Goal: Information Seeking & Learning: Learn about a topic

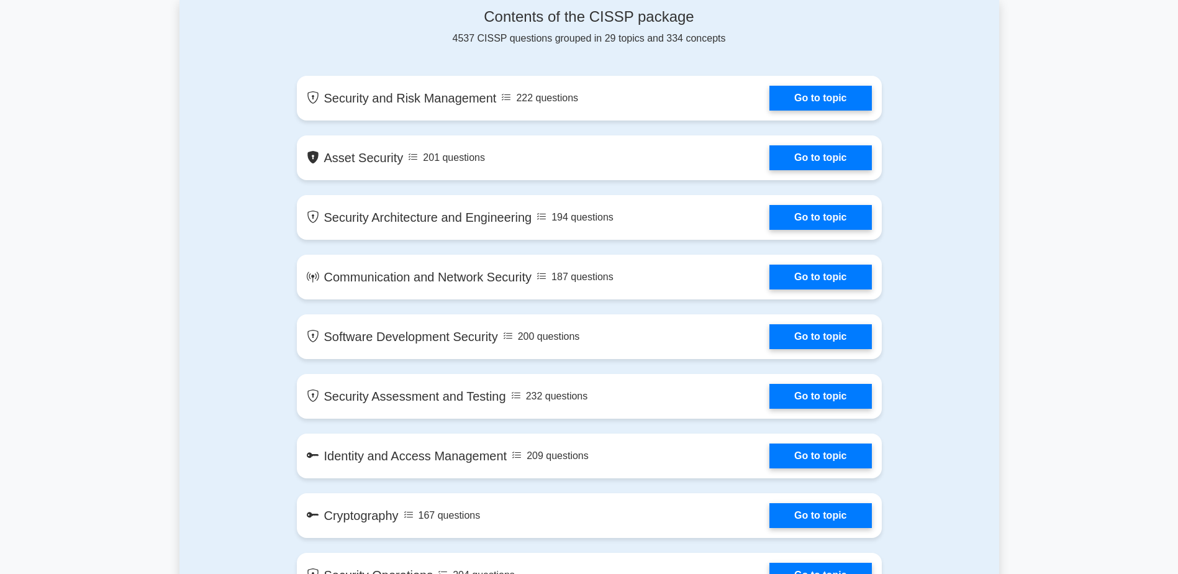
scroll to position [621, 0]
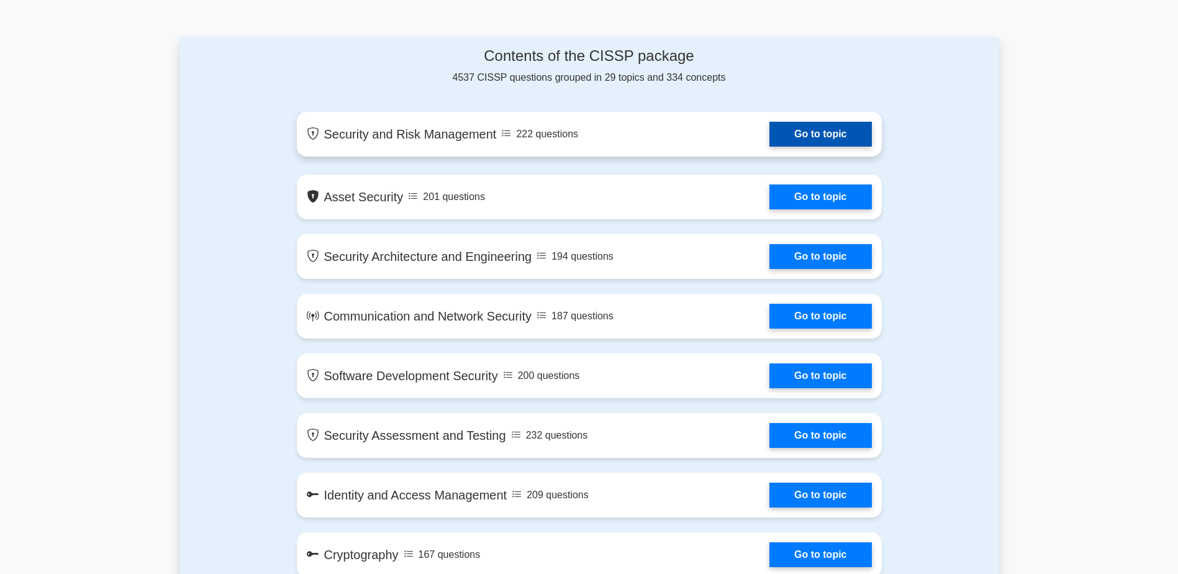
click at [804, 131] on link "Go to topic" at bounding box center [821, 134] width 102 height 25
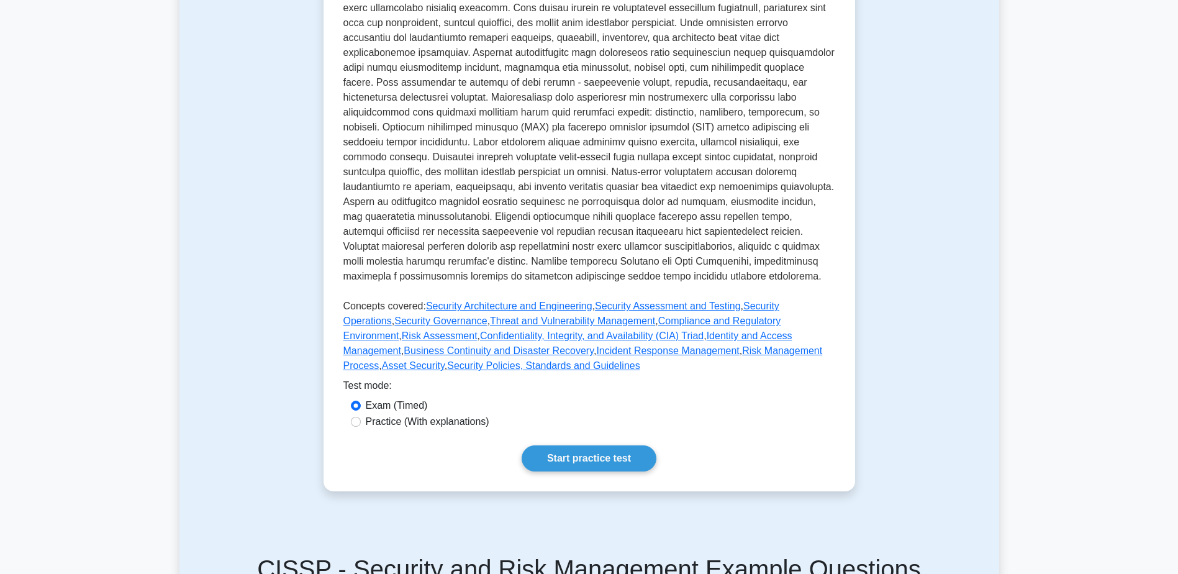
scroll to position [435, 0]
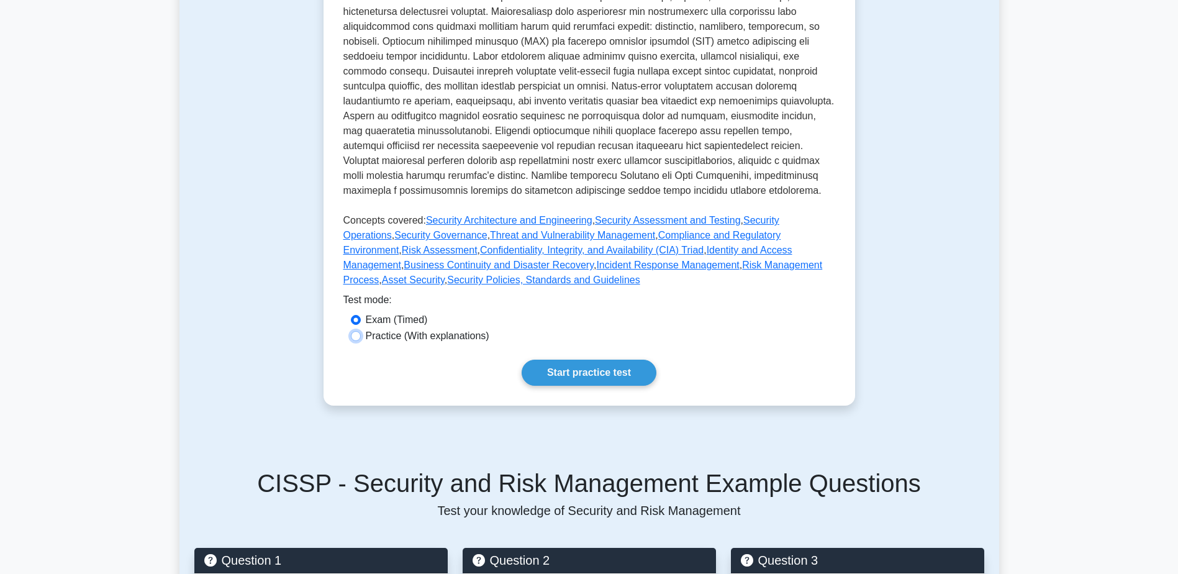
click at [355, 331] on input "Practice (With explanations)" at bounding box center [356, 336] width 10 height 10
radio input "true"
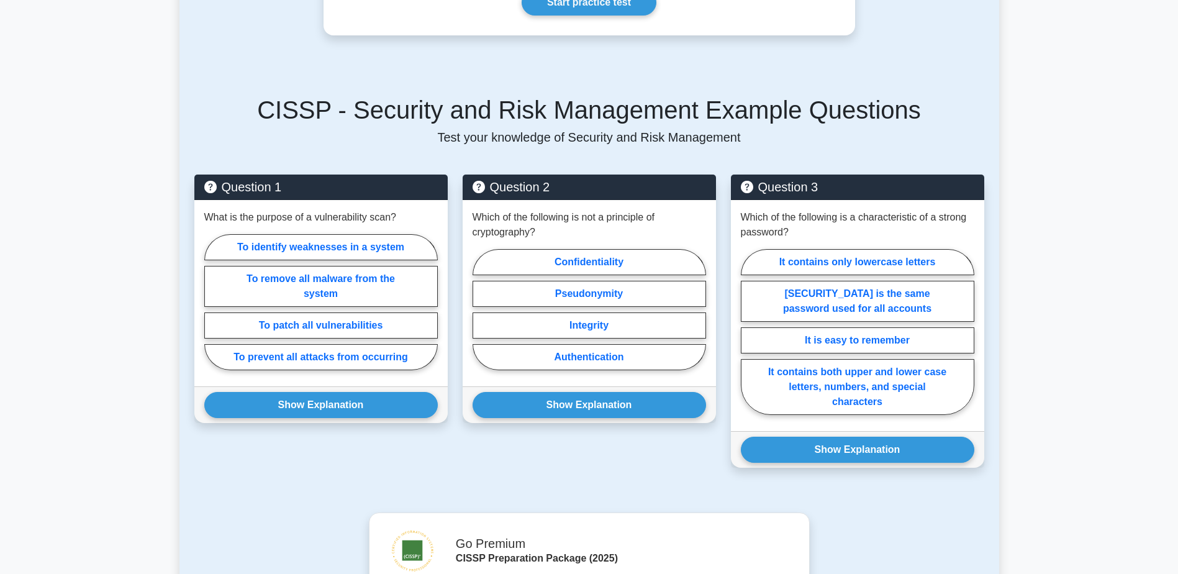
scroll to position [559, 0]
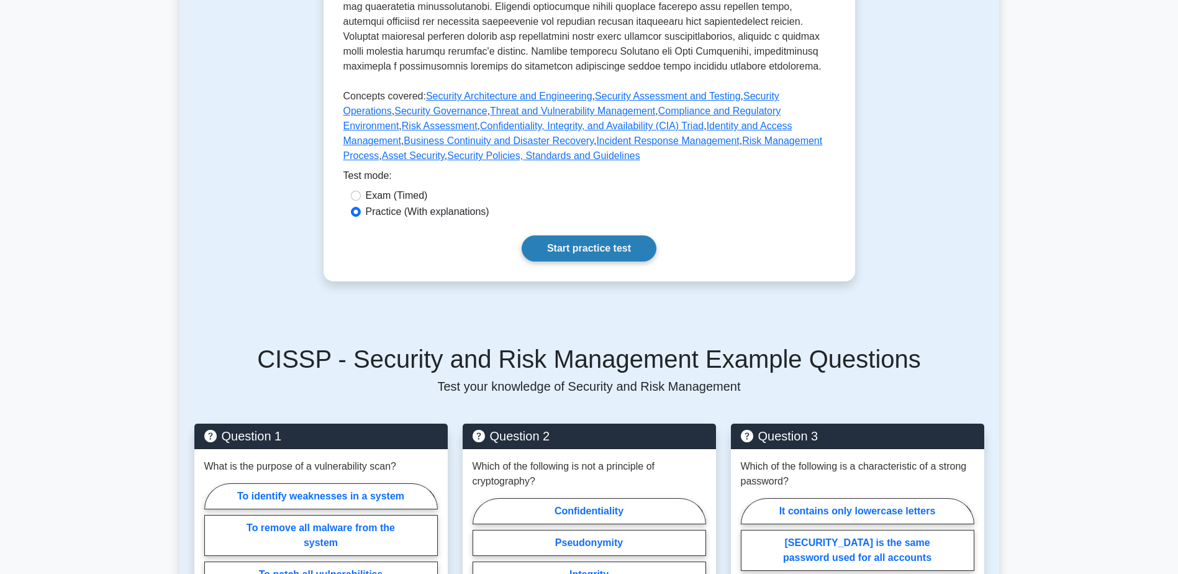
click at [588, 235] on link "Start practice test" at bounding box center [589, 248] width 135 height 26
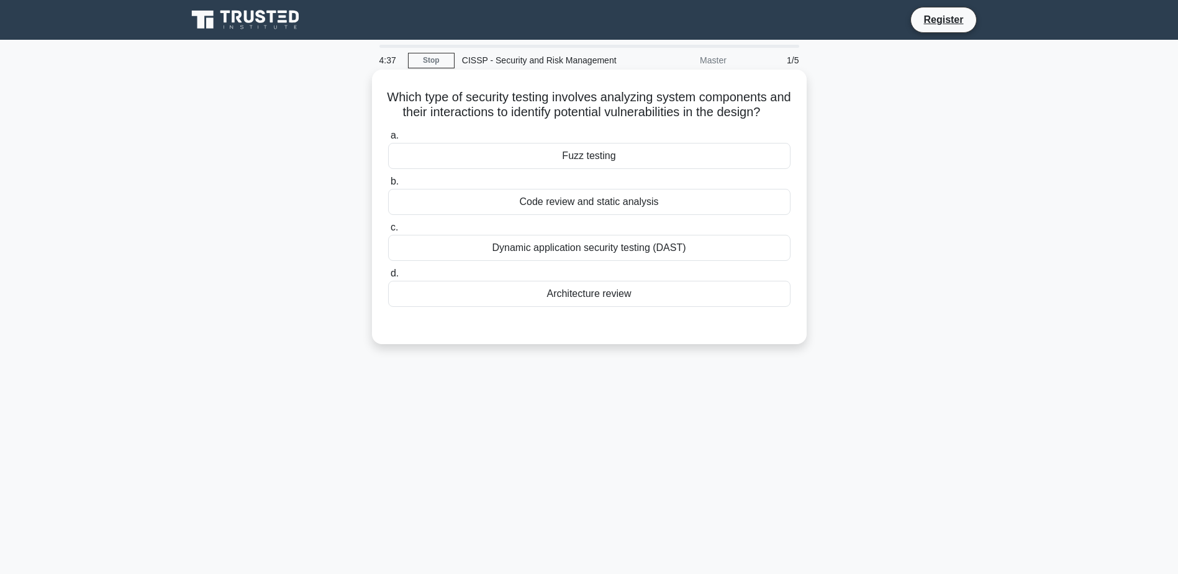
click at [642, 211] on div "Code review and static analysis" at bounding box center [589, 202] width 402 height 26
click at [388, 186] on input "b. Code review and static analysis" at bounding box center [388, 182] width 0 height 8
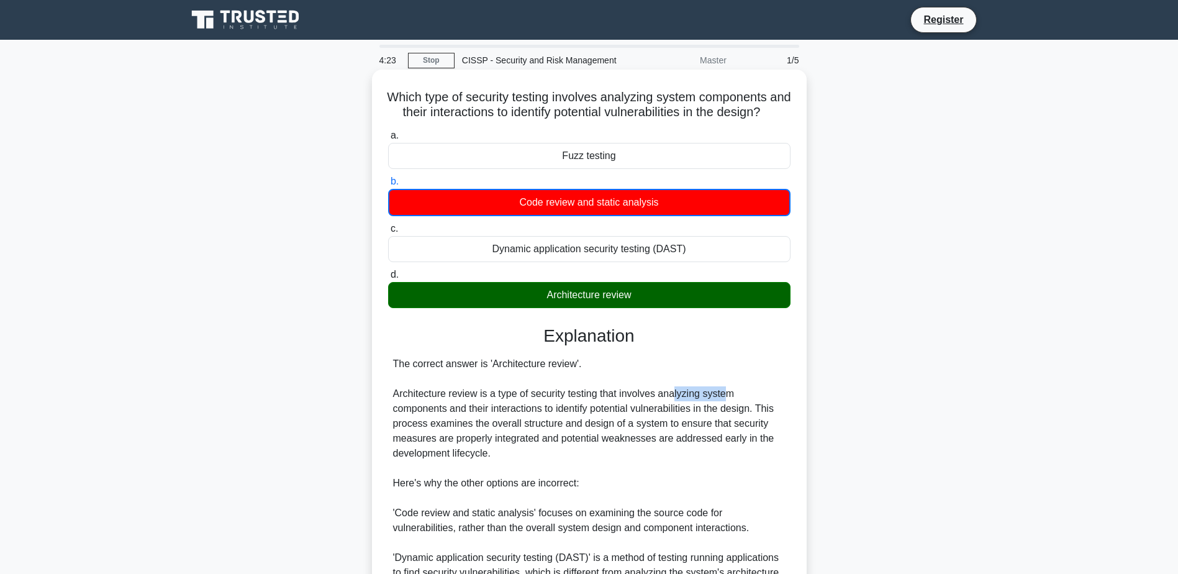
drag, startPoint x: 676, startPoint y: 409, endPoint x: 727, endPoint y: 409, distance: 51.6
click at [727, 409] on div "The correct answer is 'Architecture review'. Architecture review is a type of s…" at bounding box center [589, 498] width 393 height 283
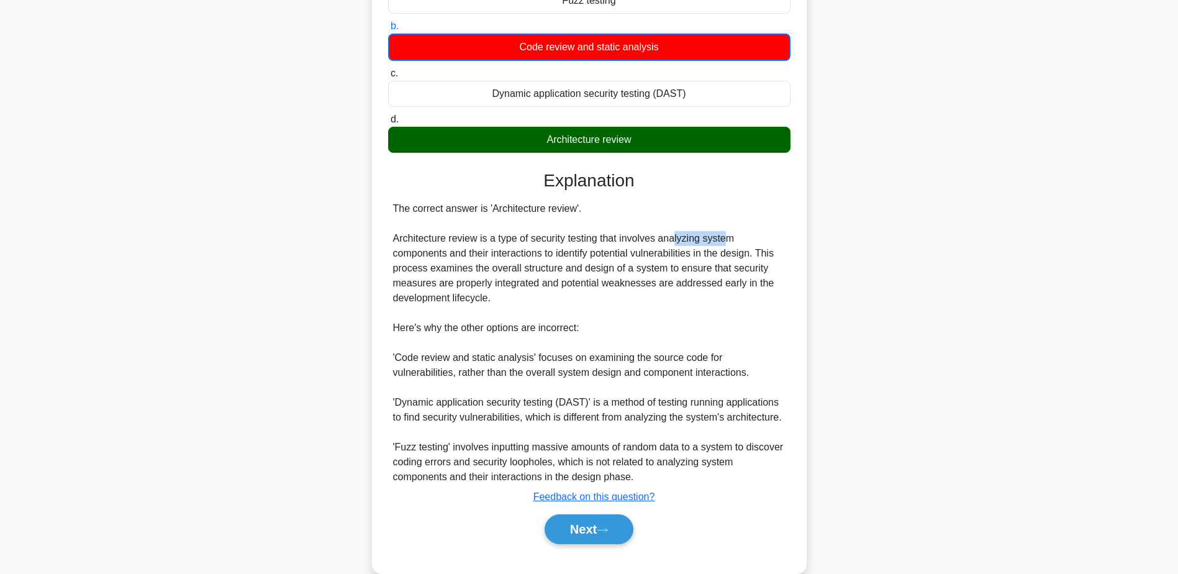
scroll to position [186, 0]
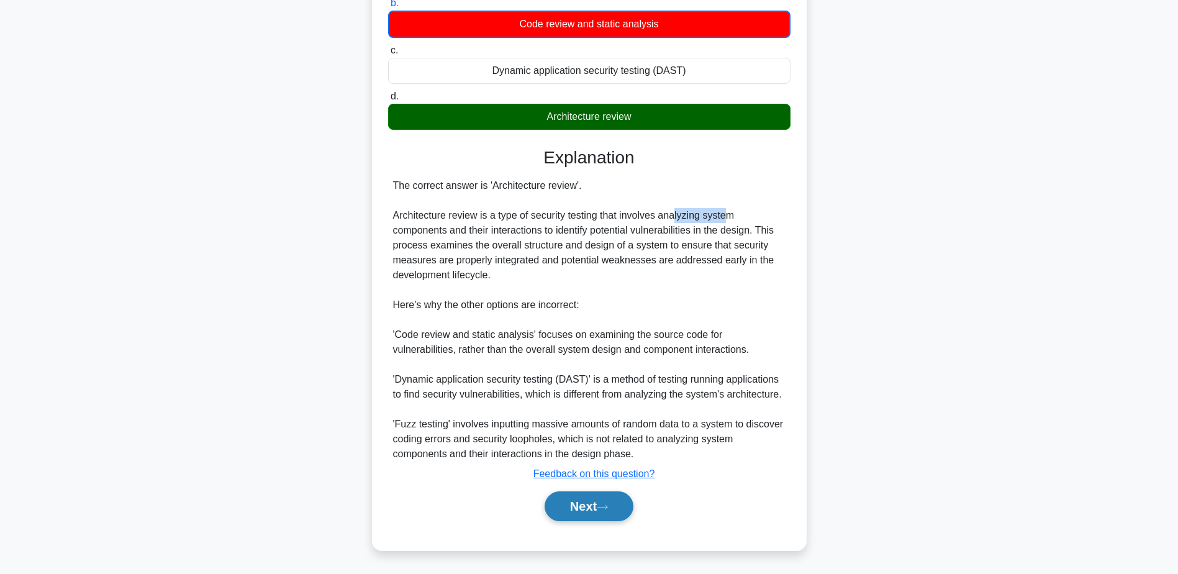
click at [608, 521] on button "Next" at bounding box center [589, 506] width 89 height 30
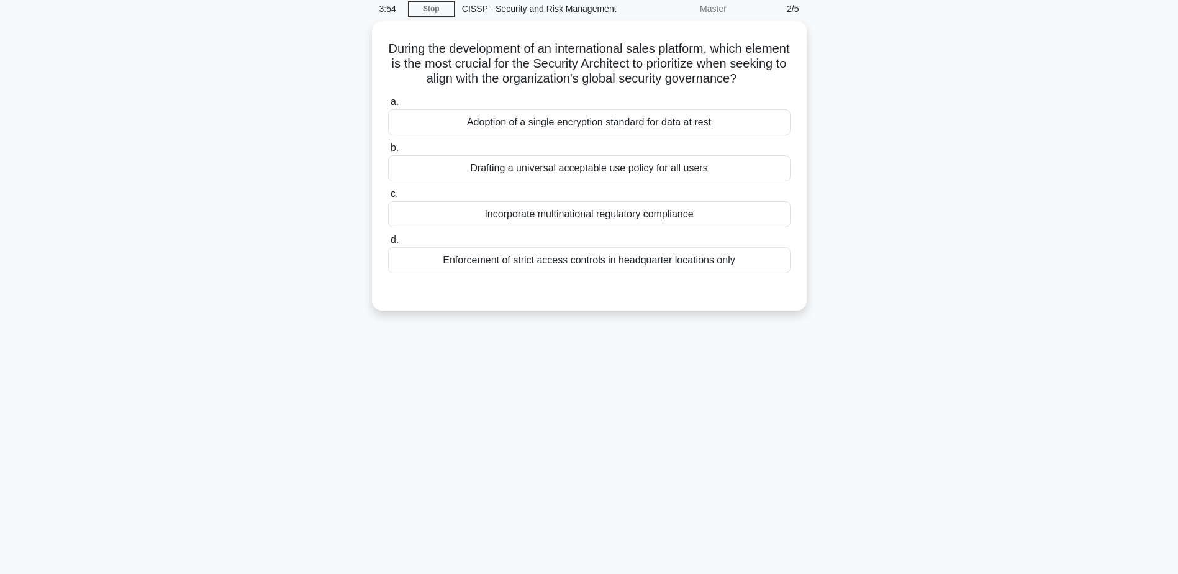
scroll to position [0, 0]
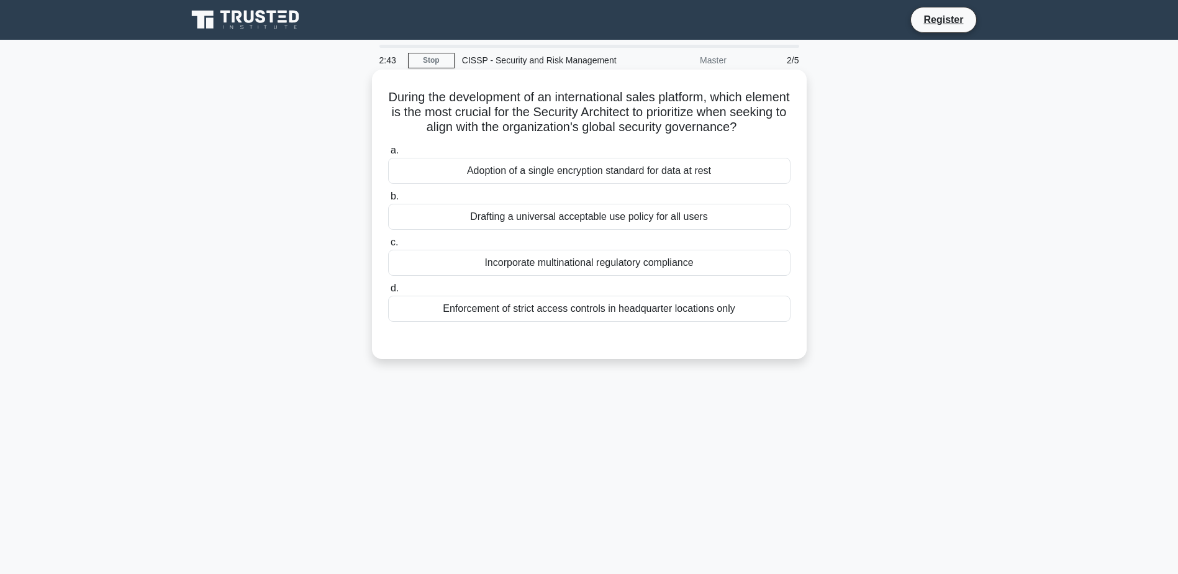
click at [547, 179] on div "Adoption of a single encryption standard for data at rest" at bounding box center [589, 171] width 402 height 26
click at [388, 155] on input "a. Adoption of a single encryption standard for data at rest" at bounding box center [388, 151] width 0 height 8
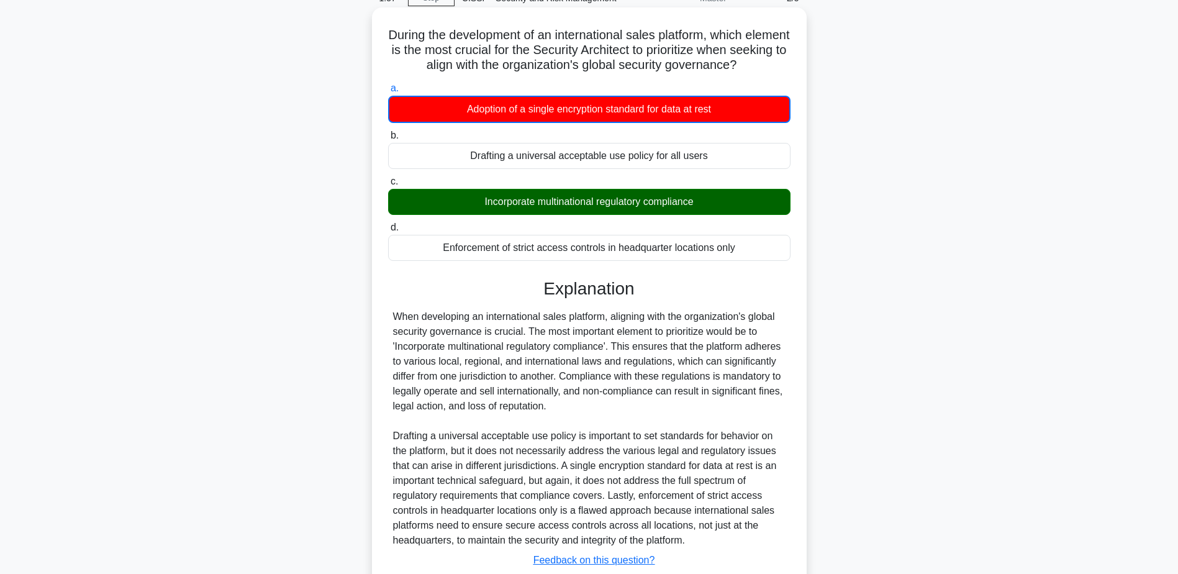
scroll to position [124, 0]
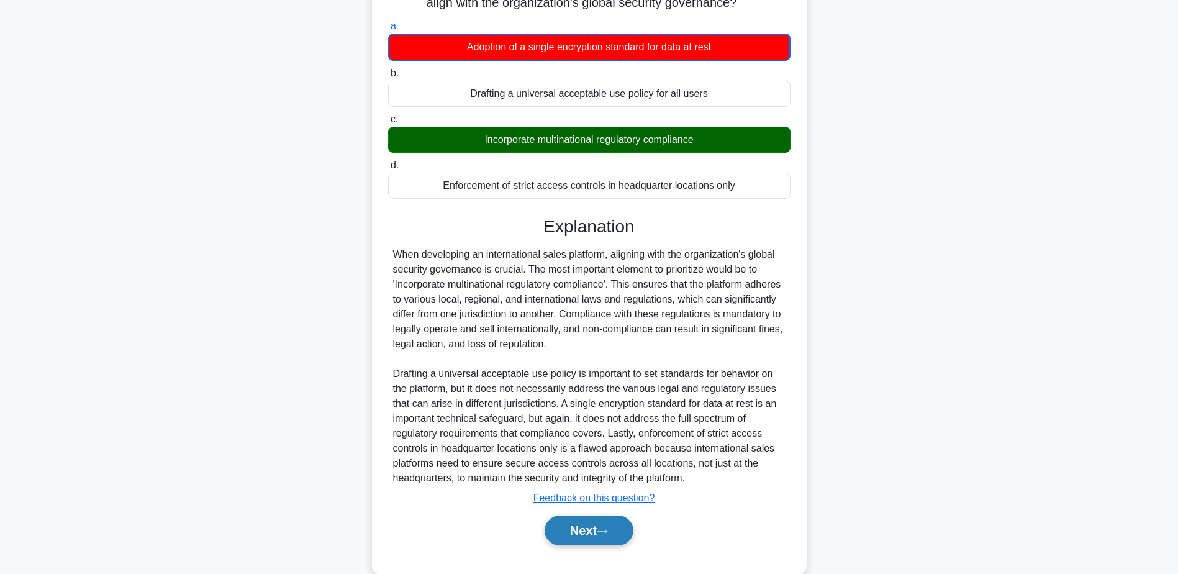
click at [587, 525] on button "Next" at bounding box center [589, 531] width 89 height 30
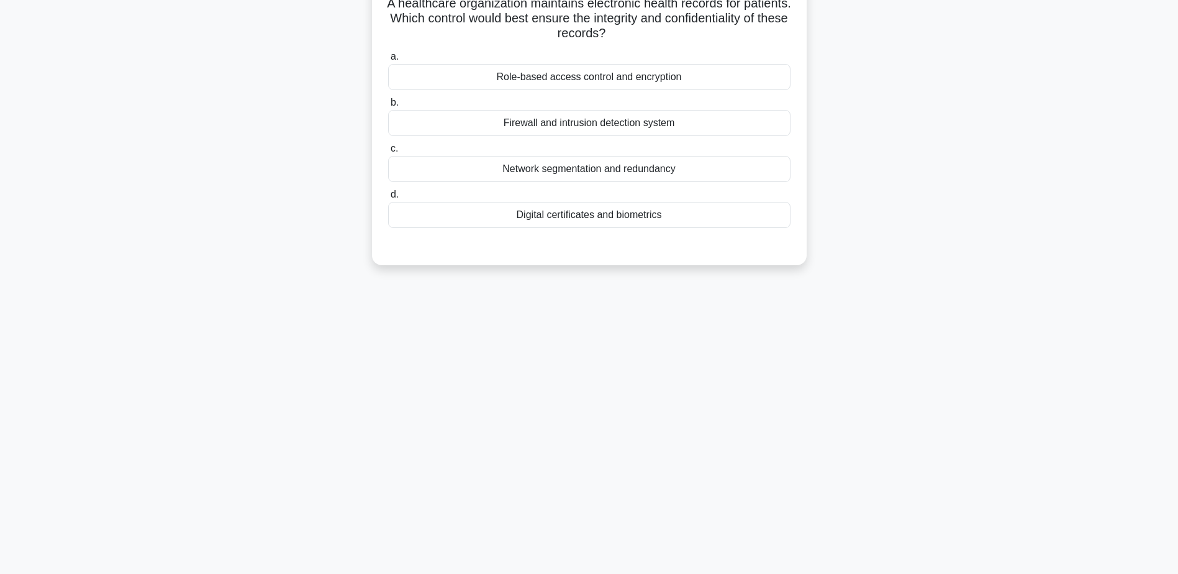
scroll to position [0, 0]
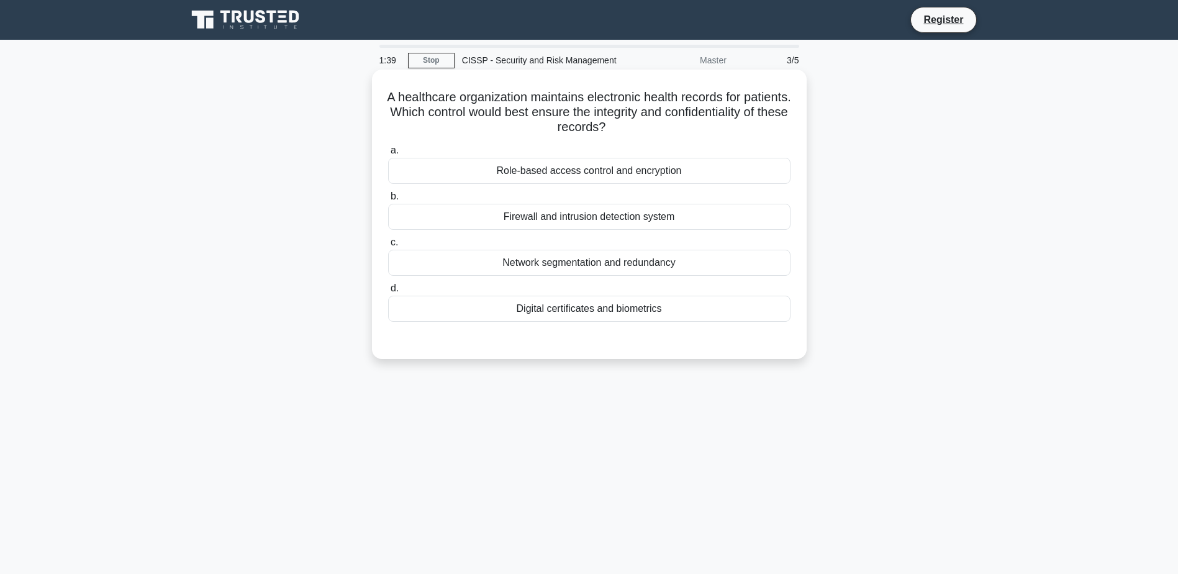
click at [545, 166] on div "Role-based access control and encryption" at bounding box center [589, 171] width 402 height 26
click at [388, 155] on input "a. Role-based access control and encryption" at bounding box center [388, 151] width 0 height 8
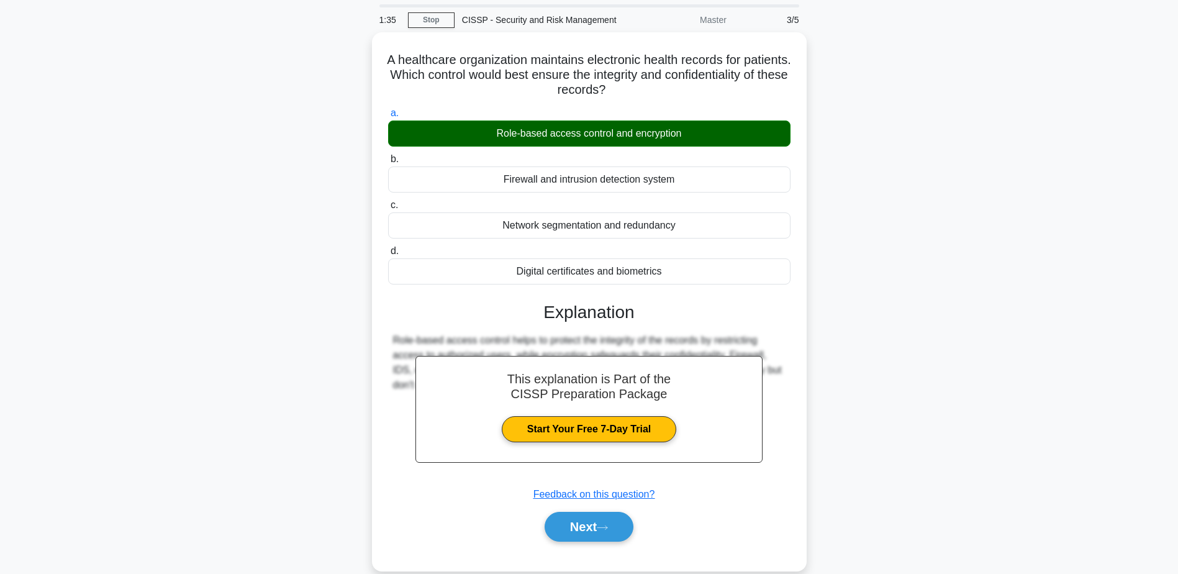
scroll to position [62, 0]
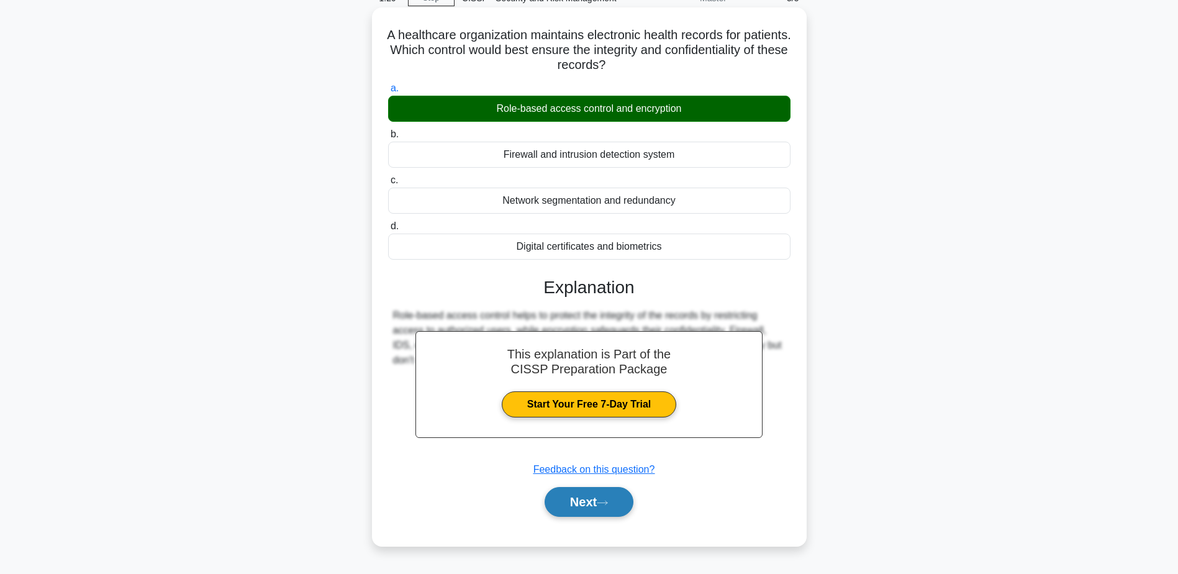
click at [599, 505] on button "Next" at bounding box center [589, 502] width 89 height 30
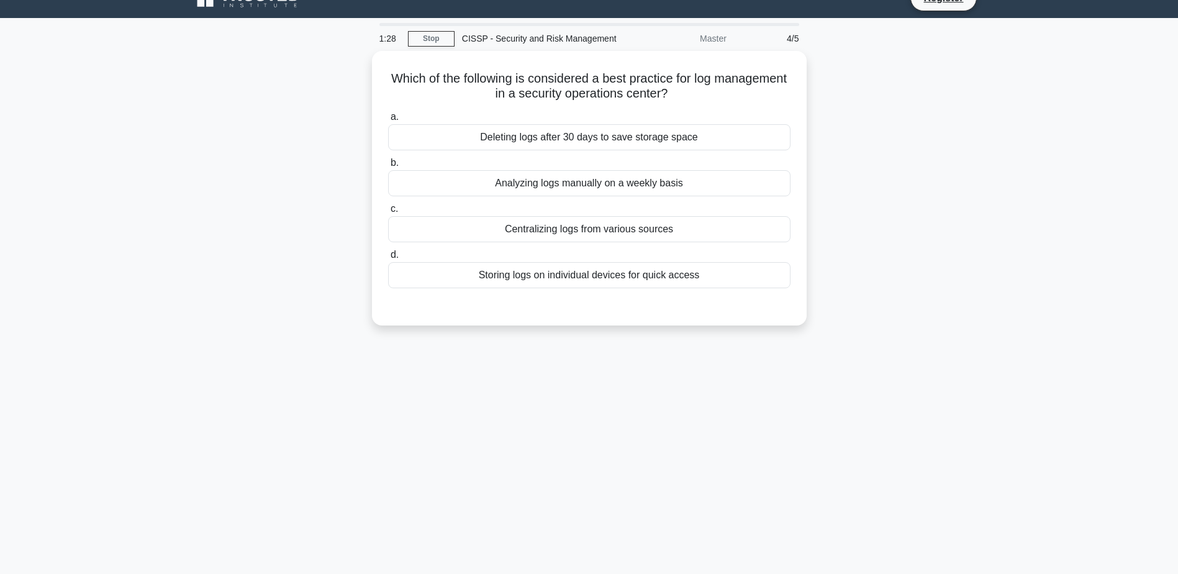
scroll to position [0, 0]
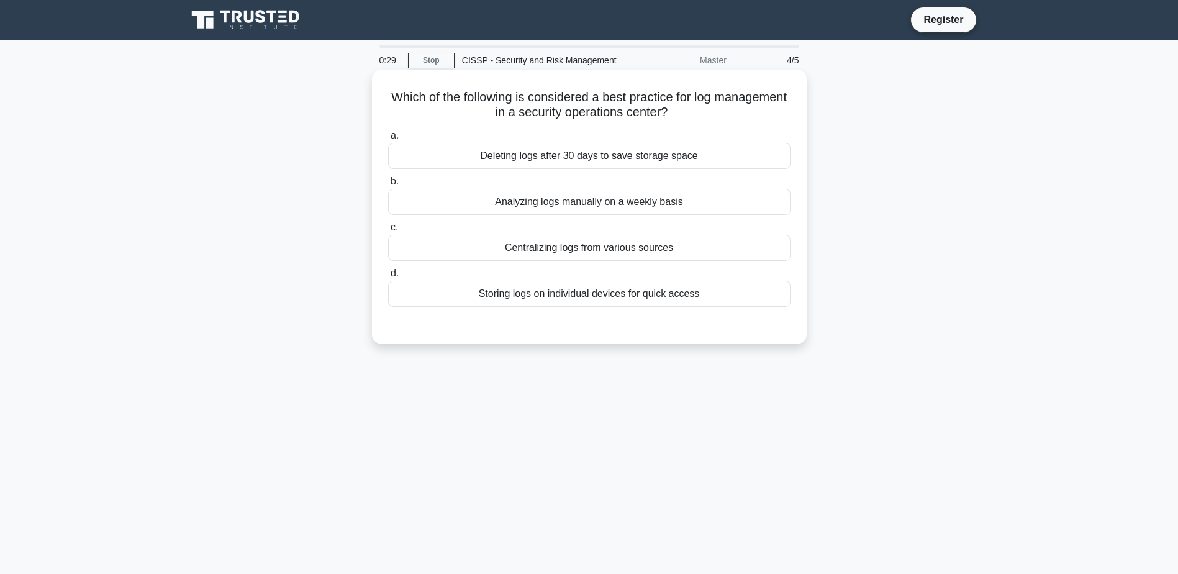
click at [529, 247] on div "Centralizing logs from various sources" at bounding box center [589, 248] width 402 height 26
click at [388, 232] on input "c. Centralizing logs from various sources" at bounding box center [388, 228] width 0 height 8
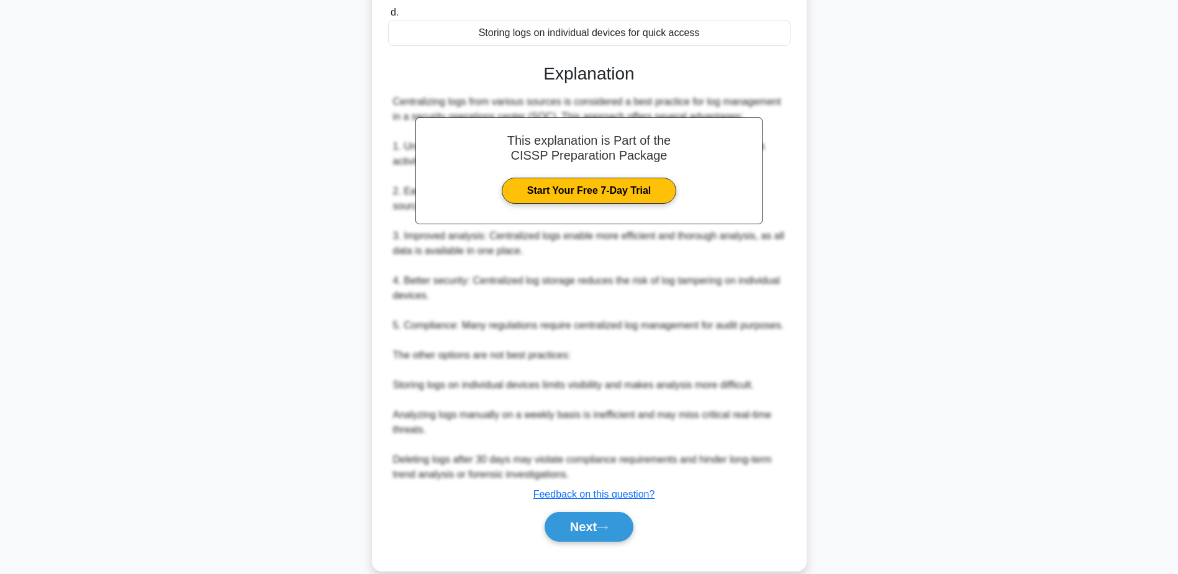
scroll to position [282, 0]
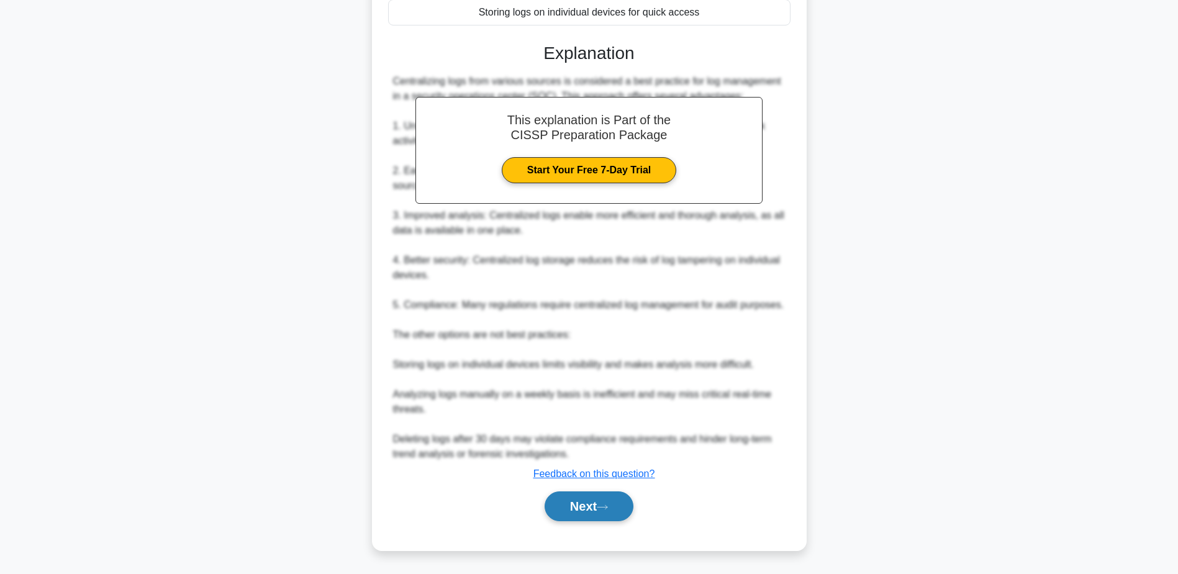
click at [620, 514] on button "Next" at bounding box center [589, 506] width 89 height 30
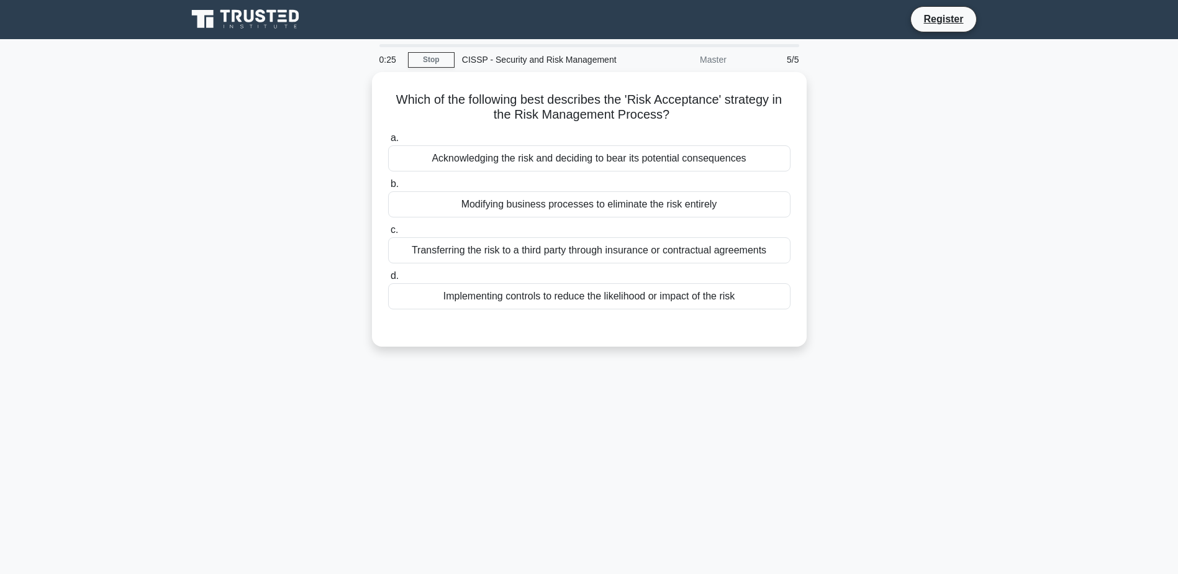
scroll to position [0, 0]
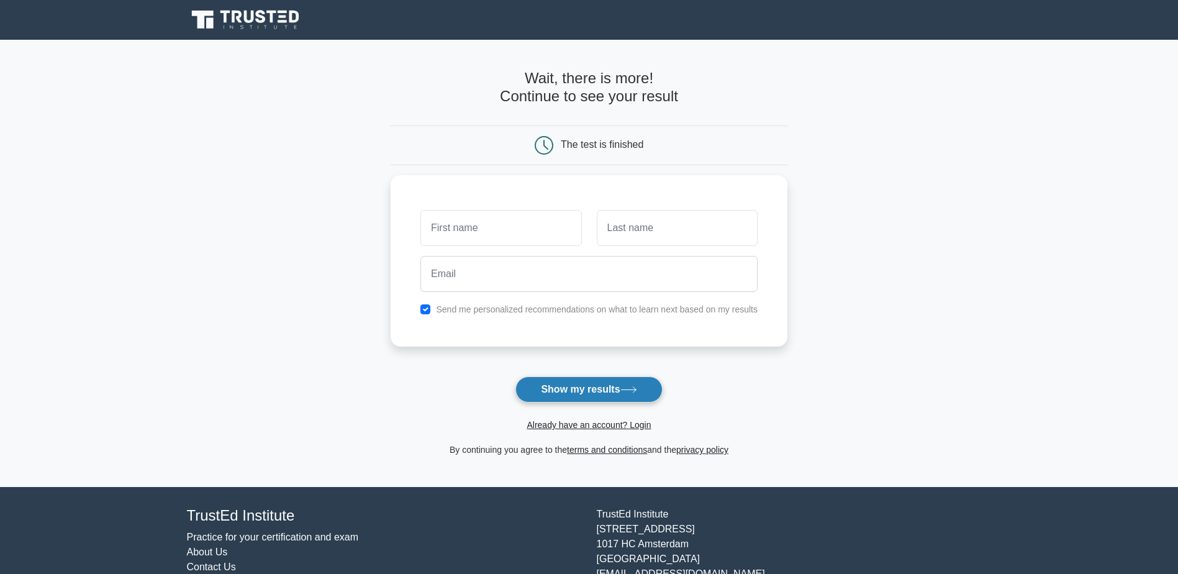
click at [588, 386] on button "Show my results" at bounding box center [589, 389] width 147 height 26
click at [473, 232] on input "text" at bounding box center [500, 225] width 161 height 36
type input "wael"
type input "altamary"
type input "w_tamari@hotmail.com"
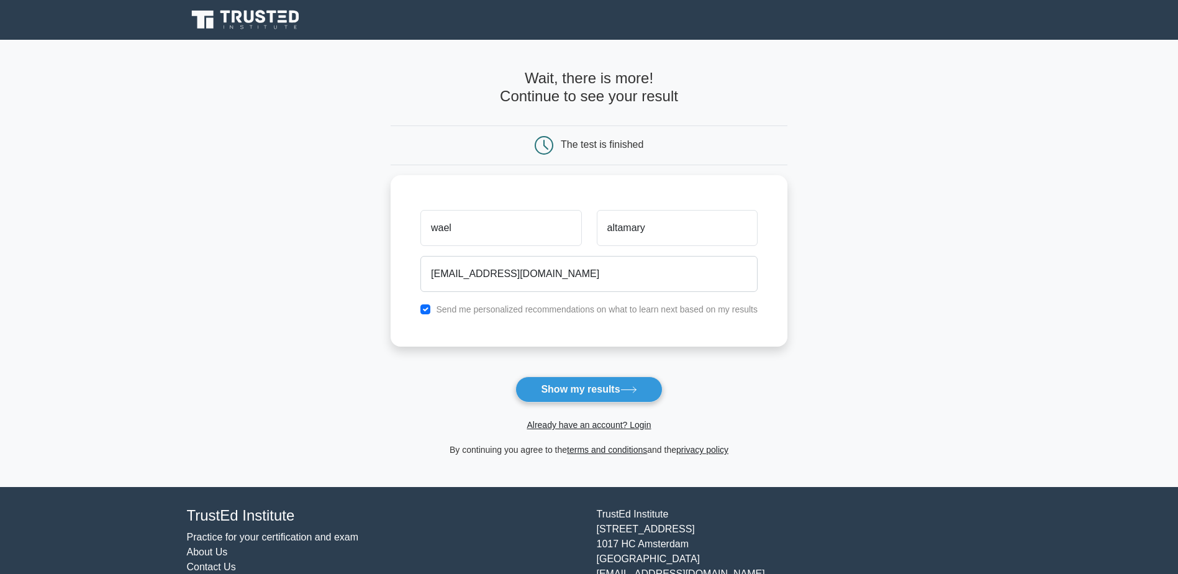
click at [598, 391] on button "Show my results" at bounding box center [589, 389] width 147 height 26
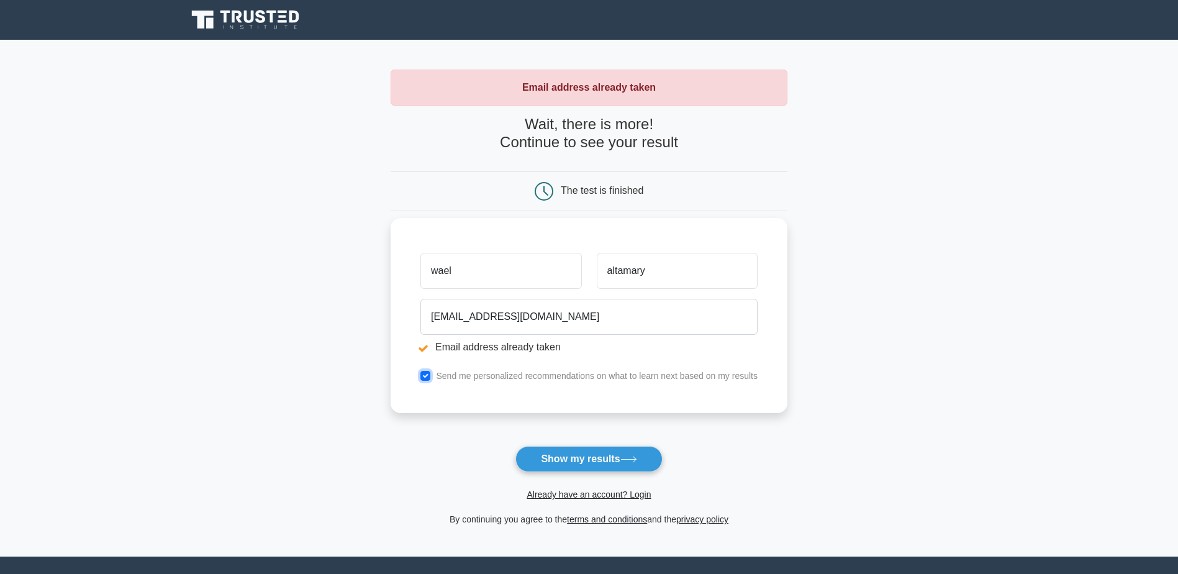
click at [425, 376] on input "checkbox" at bounding box center [425, 376] width 10 height 10
checkbox input "false"
click at [603, 458] on button "Show my results" at bounding box center [589, 459] width 147 height 26
drag, startPoint x: 481, startPoint y: 319, endPoint x: 512, endPoint y: 317, distance: 31.1
click at [512, 317] on input "w_tamari@hotmail.com" at bounding box center [588, 317] width 337 height 36
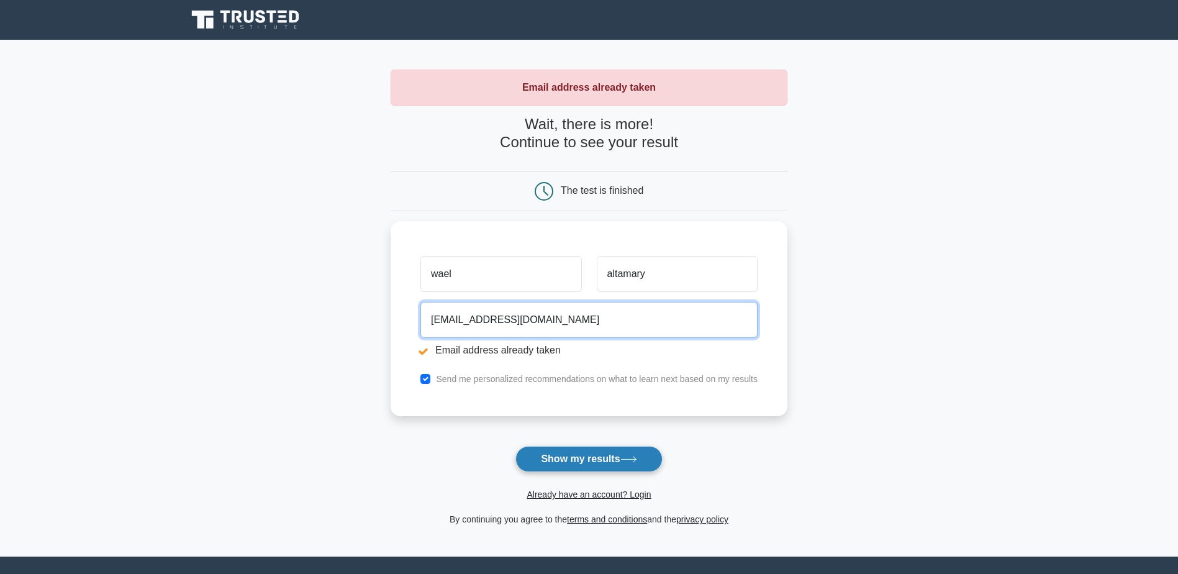
type input "w_tamari@yahoo.com"
click at [591, 460] on button "Show my results" at bounding box center [589, 459] width 147 height 26
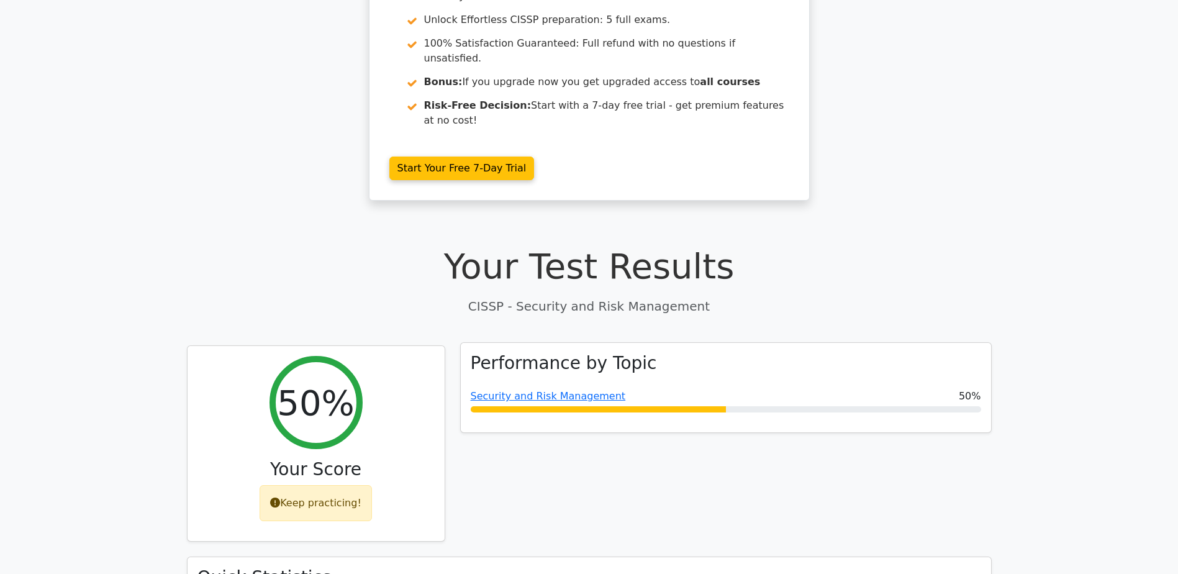
scroll to position [174, 0]
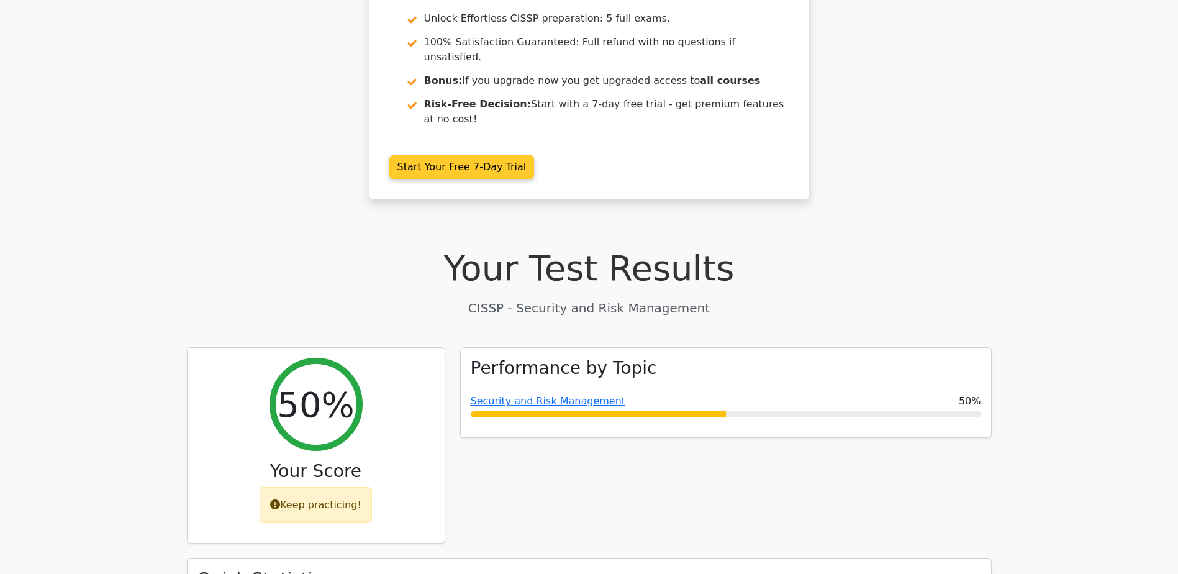
click at [437, 155] on link "Start Your Free 7-Day Trial" at bounding box center [461, 167] width 145 height 24
